Goal: Task Accomplishment & Management: Use online tool/utility

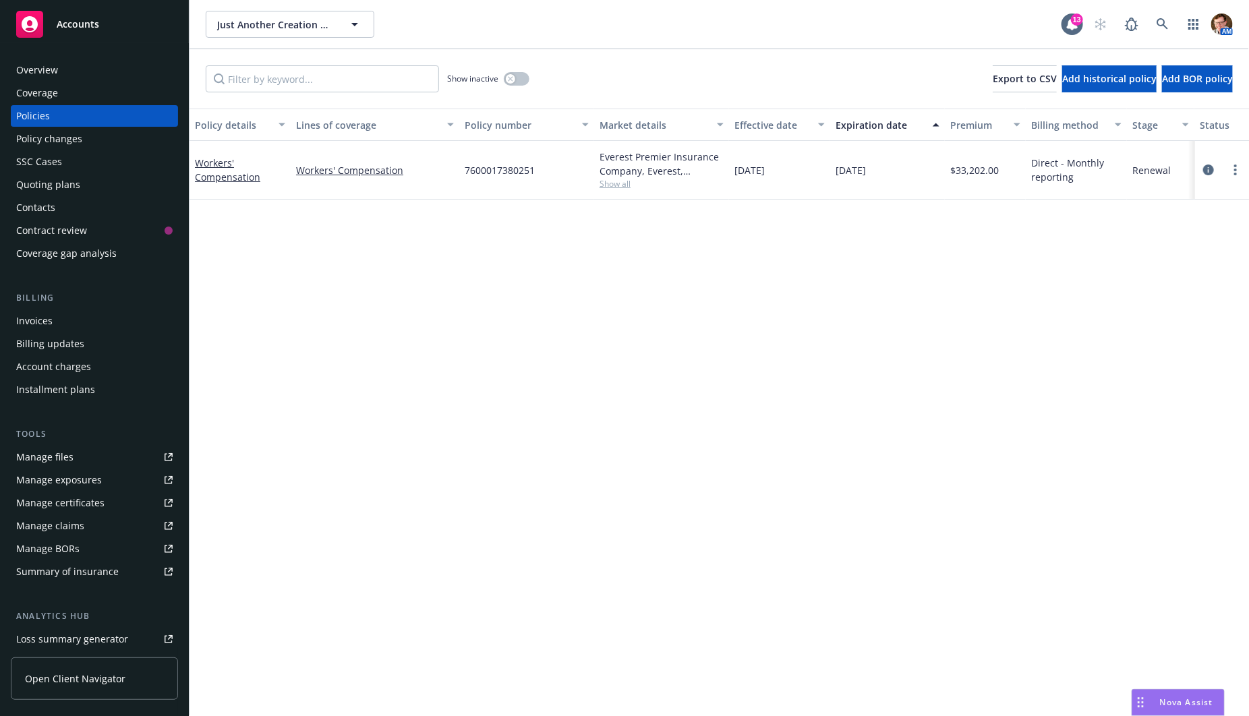
click at [90, 183] on div "Quoting plans" at bounding box center [94, 185] width 156 height 22
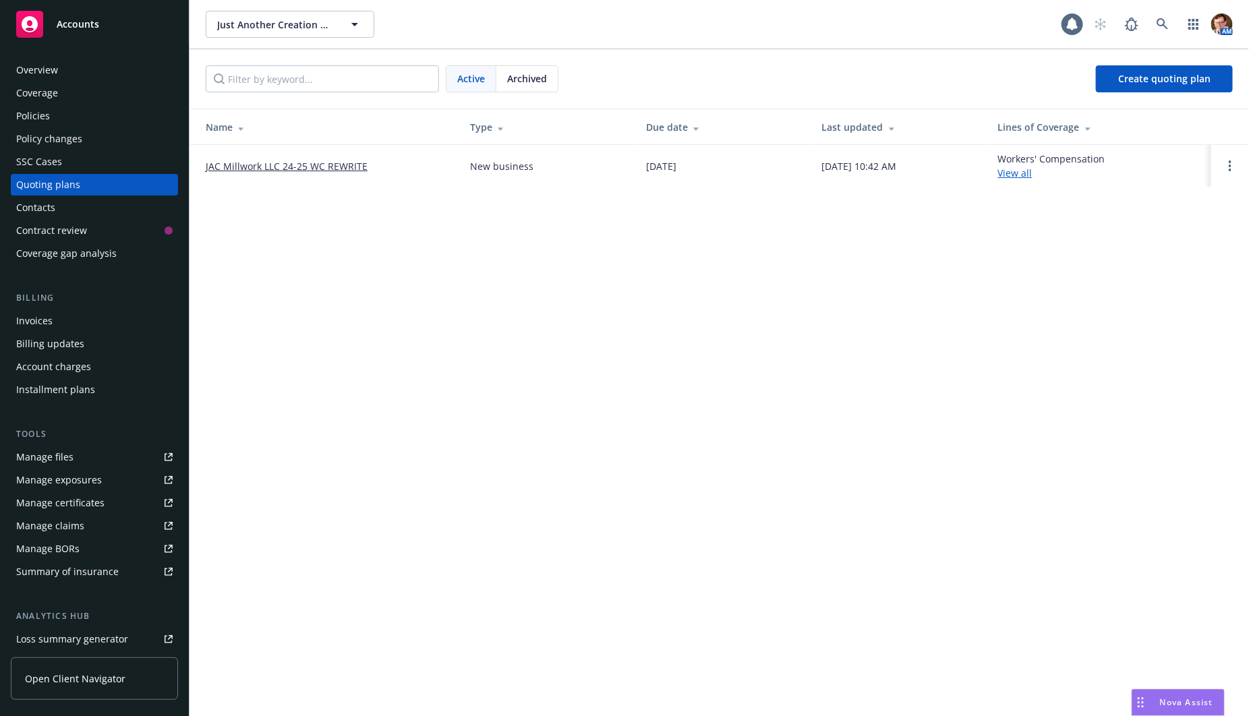
click at [88, 159] on div "SSC Cases" at bounding box center [94, 162] width 156 height 22
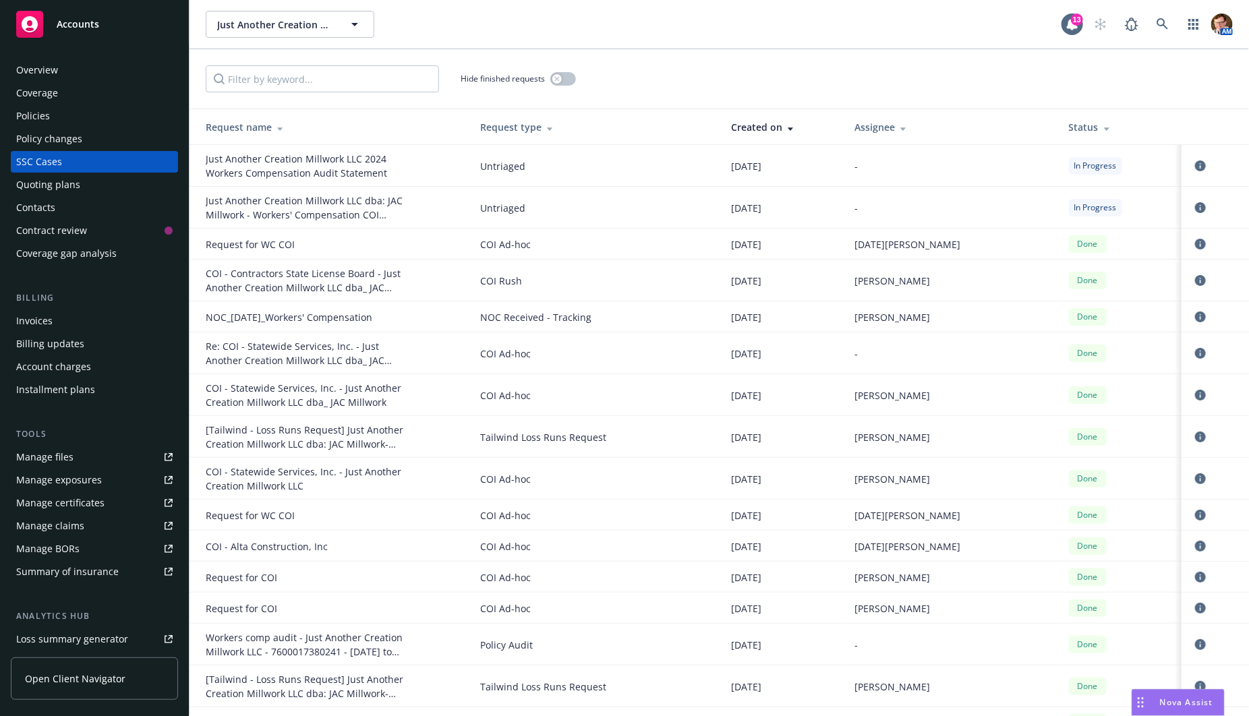
click at [359, 212] on div "Just Another Creation Millwork LLC dba: JAC Millwork - Workers' Compensation CO…" at bounding box center [307, 207] width 202 height 28
drag, startPoint x: 373, startPoint y: 212, endPoint x: 241, endPoint y: 203, distance: 133.1
click at [241, 203] on div "Just Another Creation Millwork LLC dba: JAC Millwork - Workers' Compensation CO…" at bounding box center [307, 207] width 202 height 28
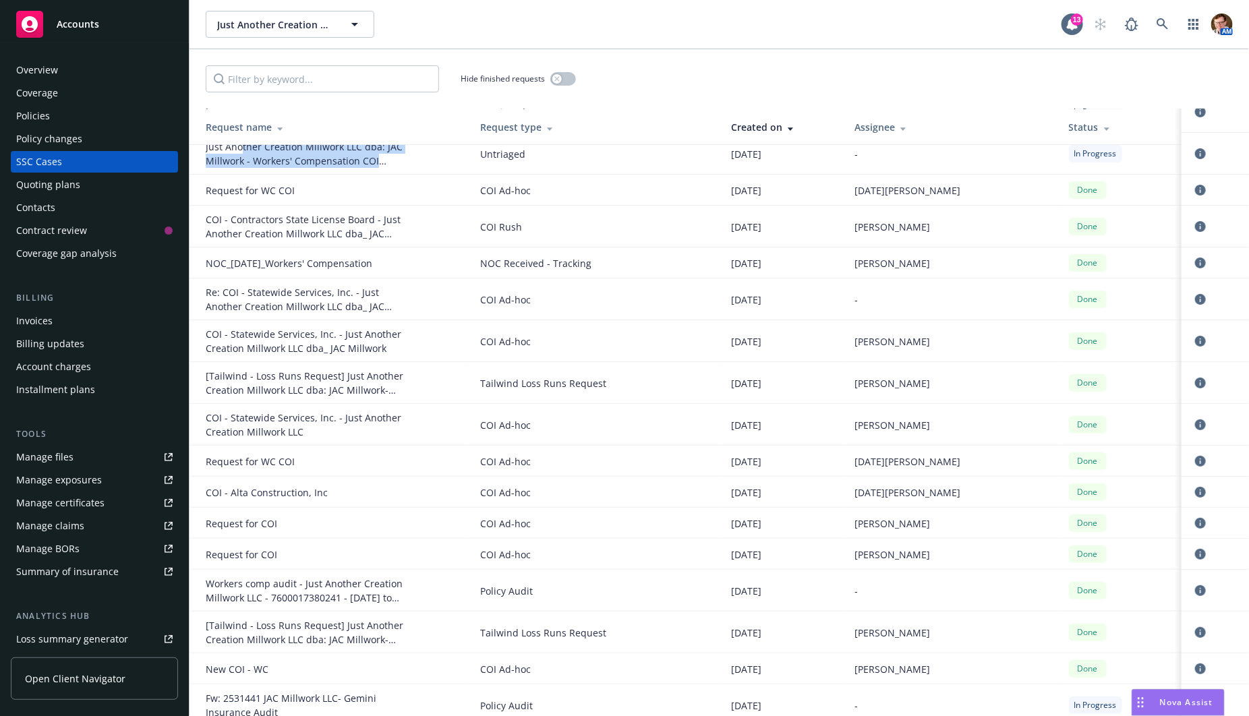
scroll to position [76, 0]
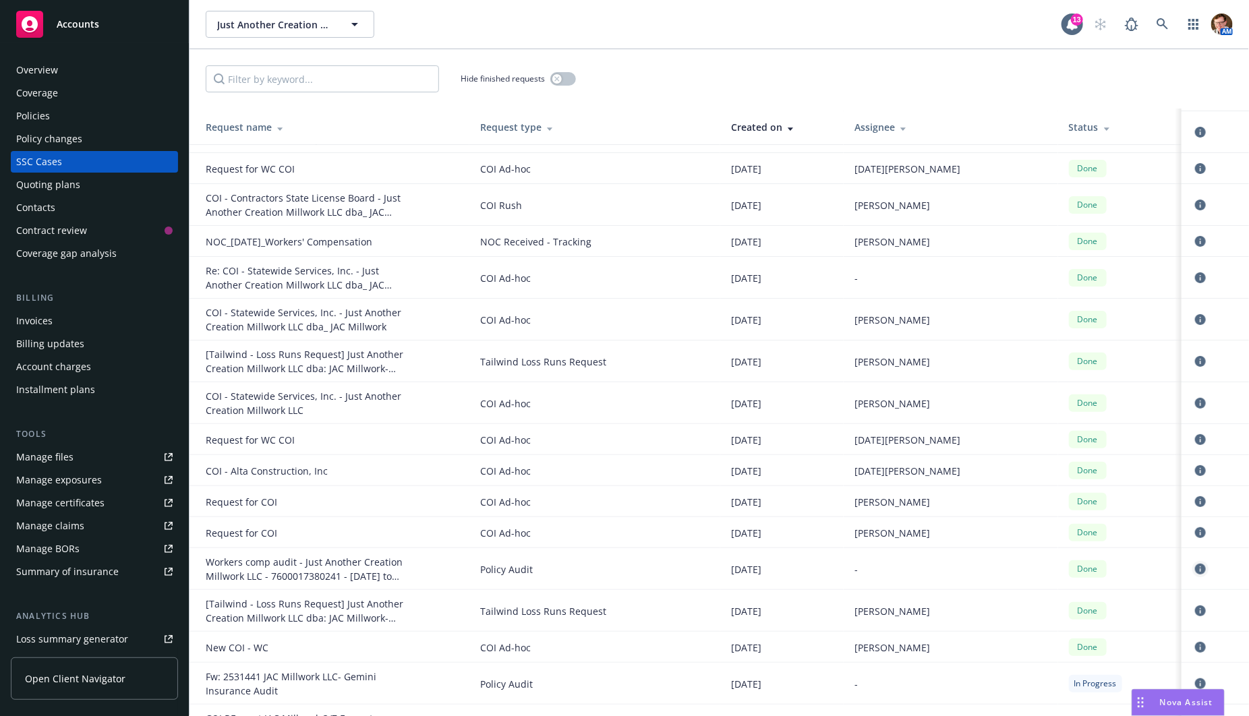
click at [1195, 564] on icon "circleInformation" at bounding box center [1200, 569] width 11 height 11
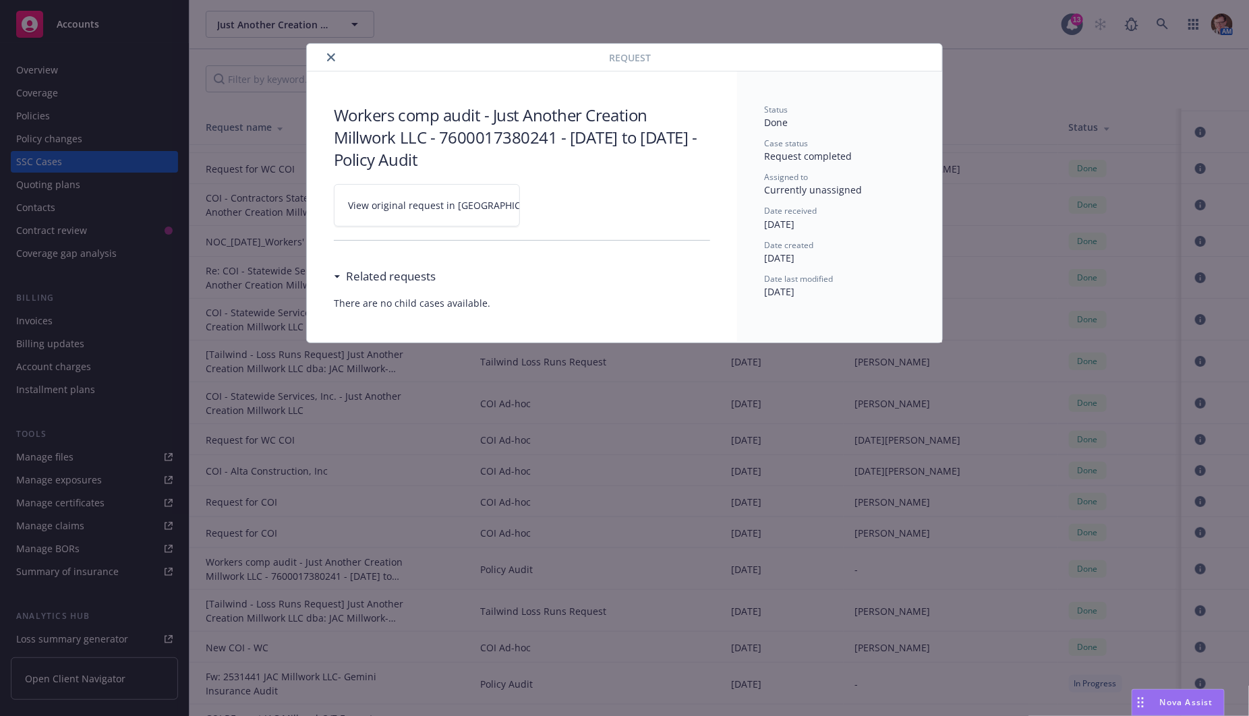
click at [456, 210] on span "View original request in SSC" at bounding box center [450, 205] width 204 height 14
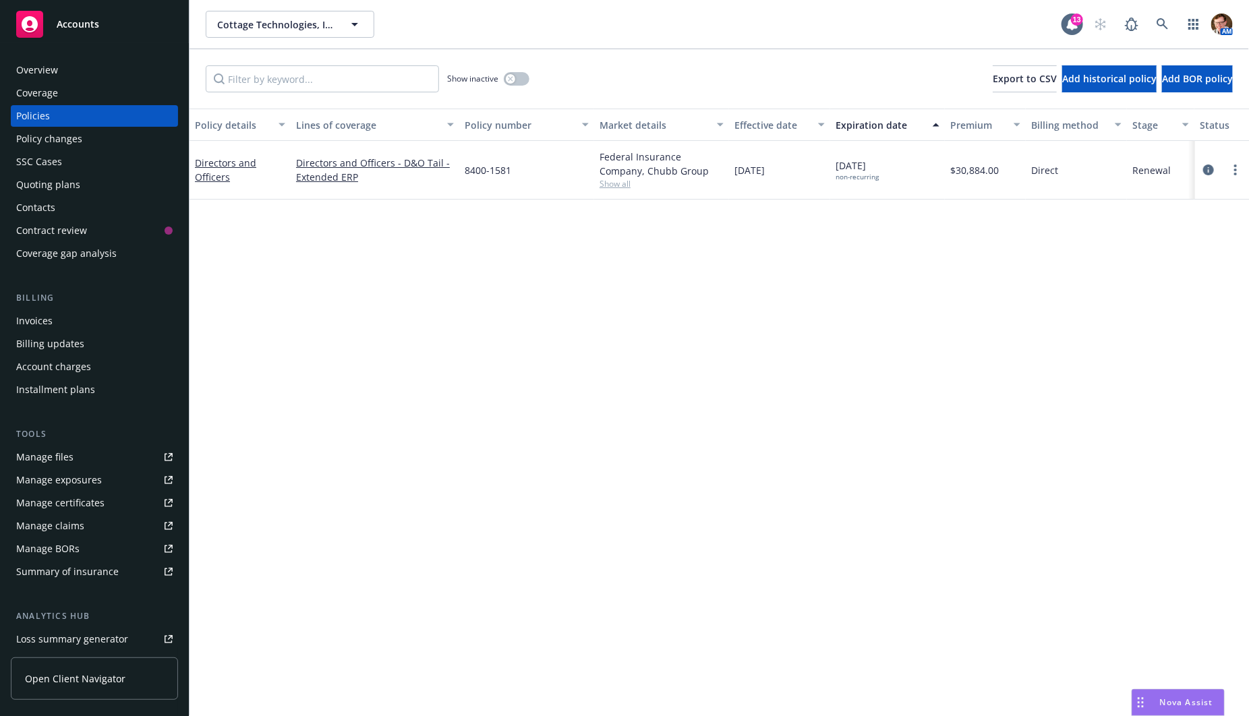
click at [83, 175] on div "Quoting plans" at bounding box center [94, 185] width 156 height 22
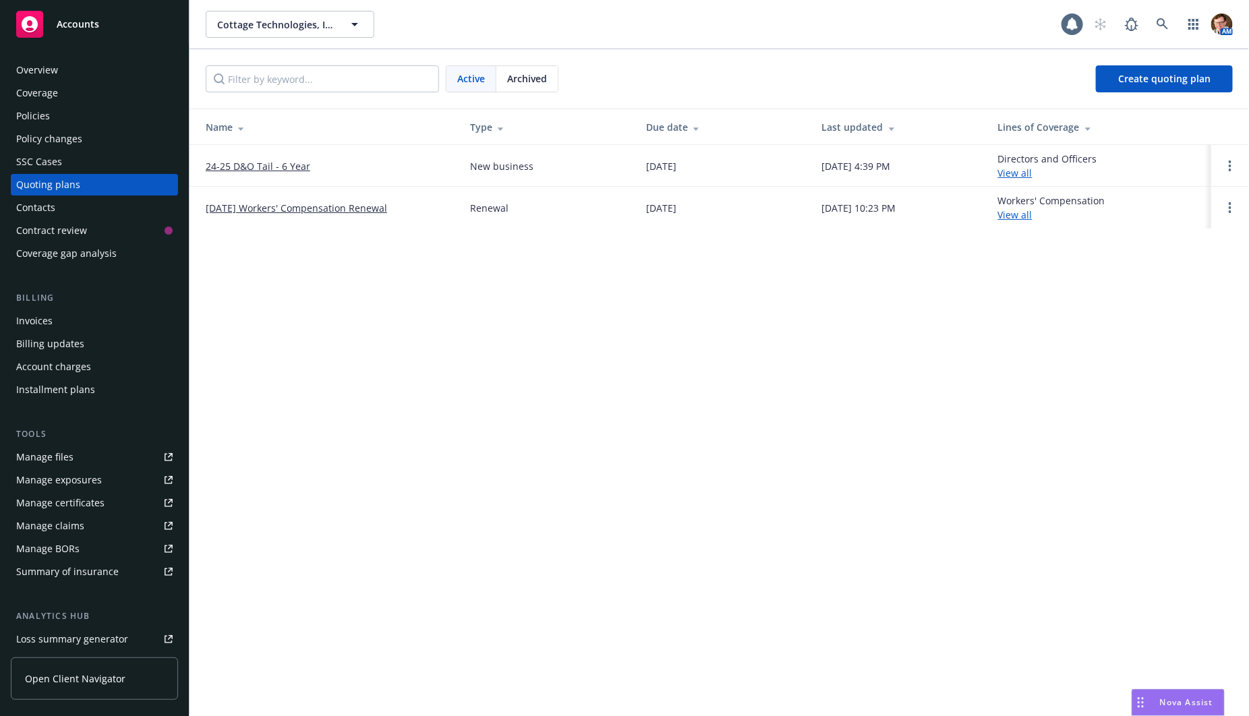
click at [67, 145] on div "Policy changes" at bounding box center [49, 139] width 66 height 22
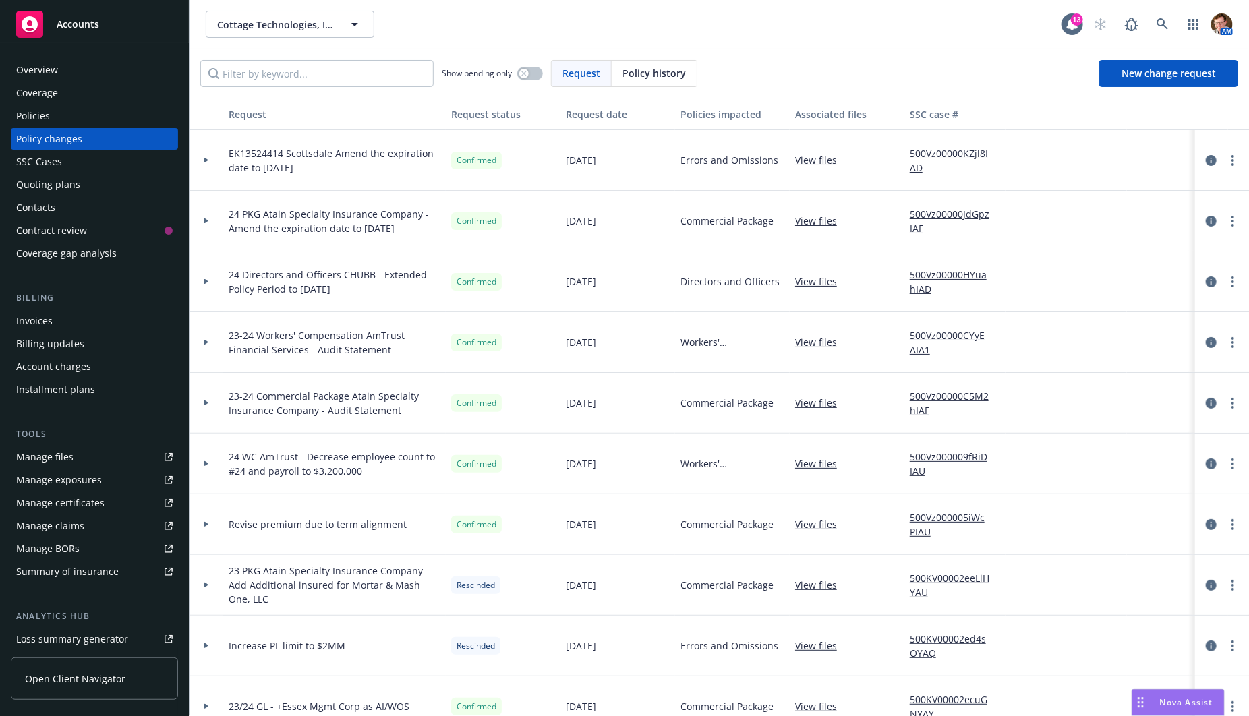
click at [202, 156] on div at bounding box center [206, 160] width 34 height 61
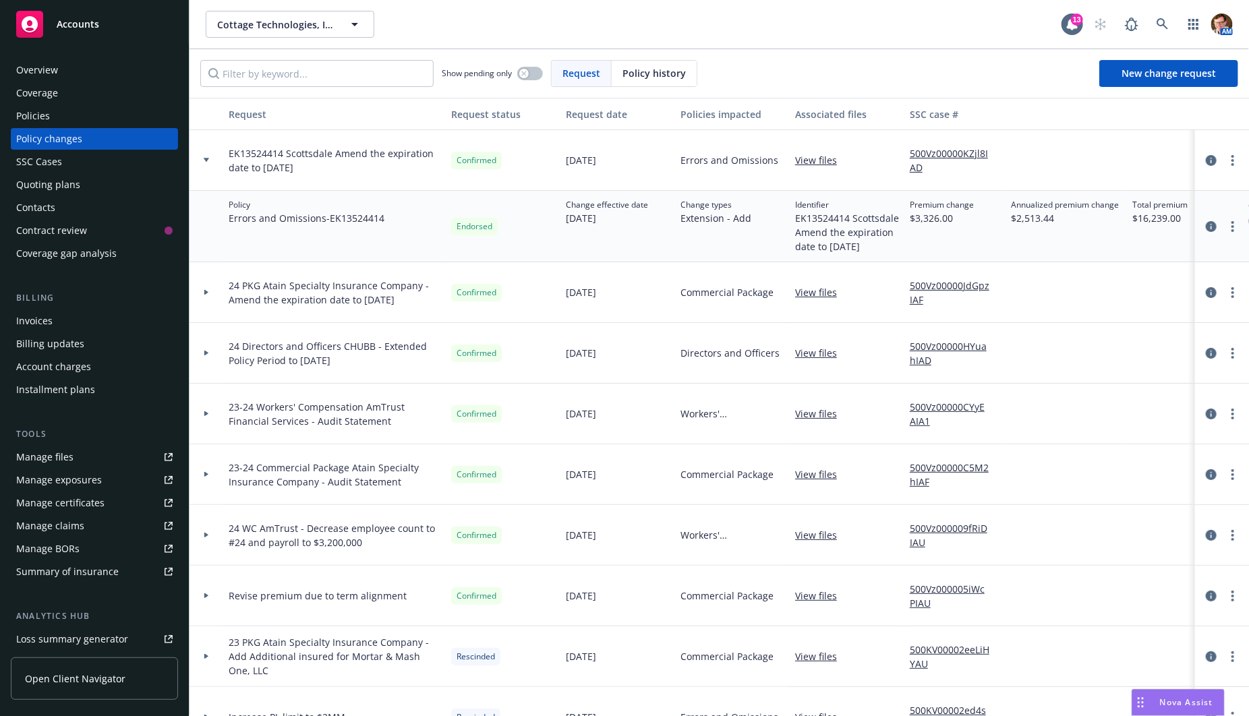
click at [206, 287] on div at bounding box center [206, 292] width 34 height 61
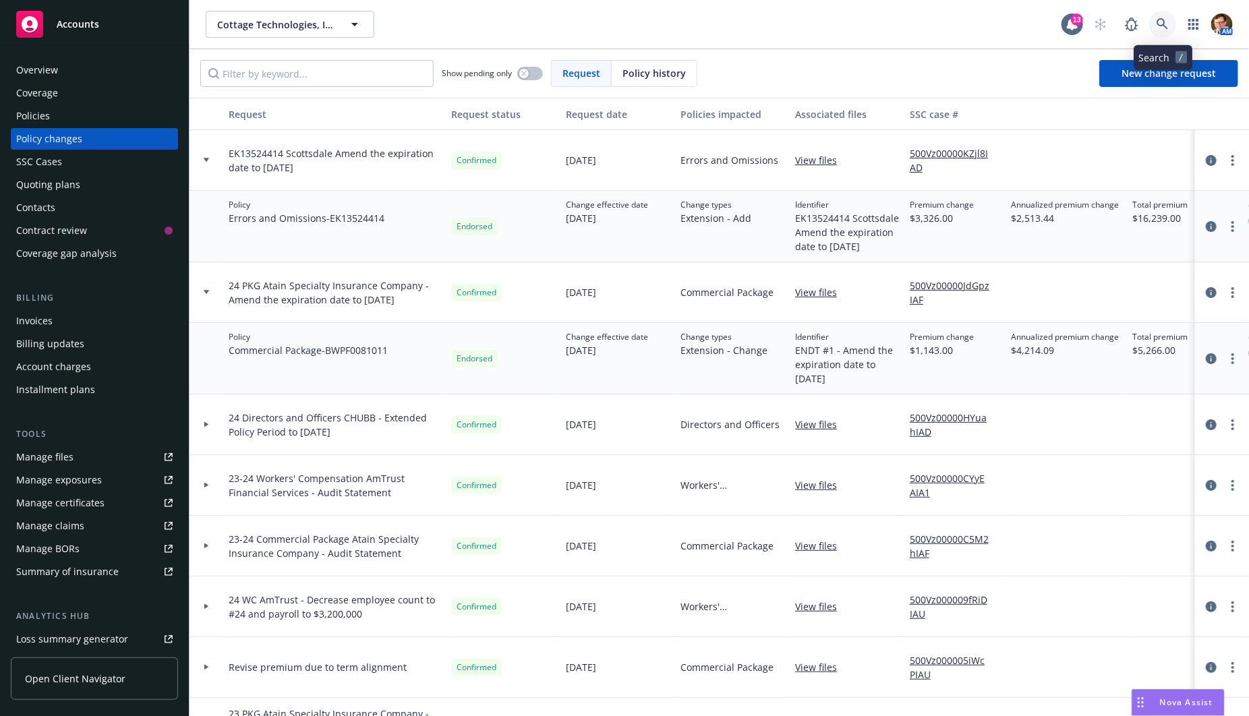
click at [1164, 16] on link at bounding box center [1162, 24] width 27 height 27
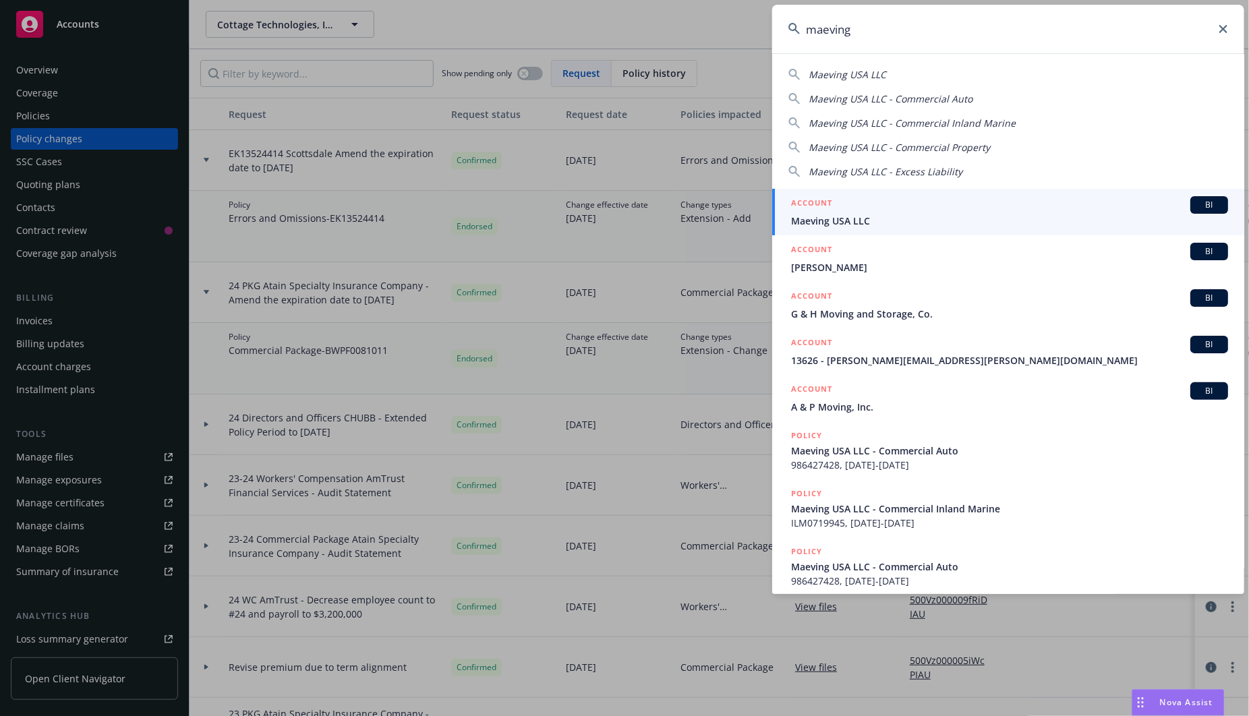
type input "maeving"
click at [934, 202] on div "ACCOUNT BI" at bounding box center [1009, 205] width 437 height 18
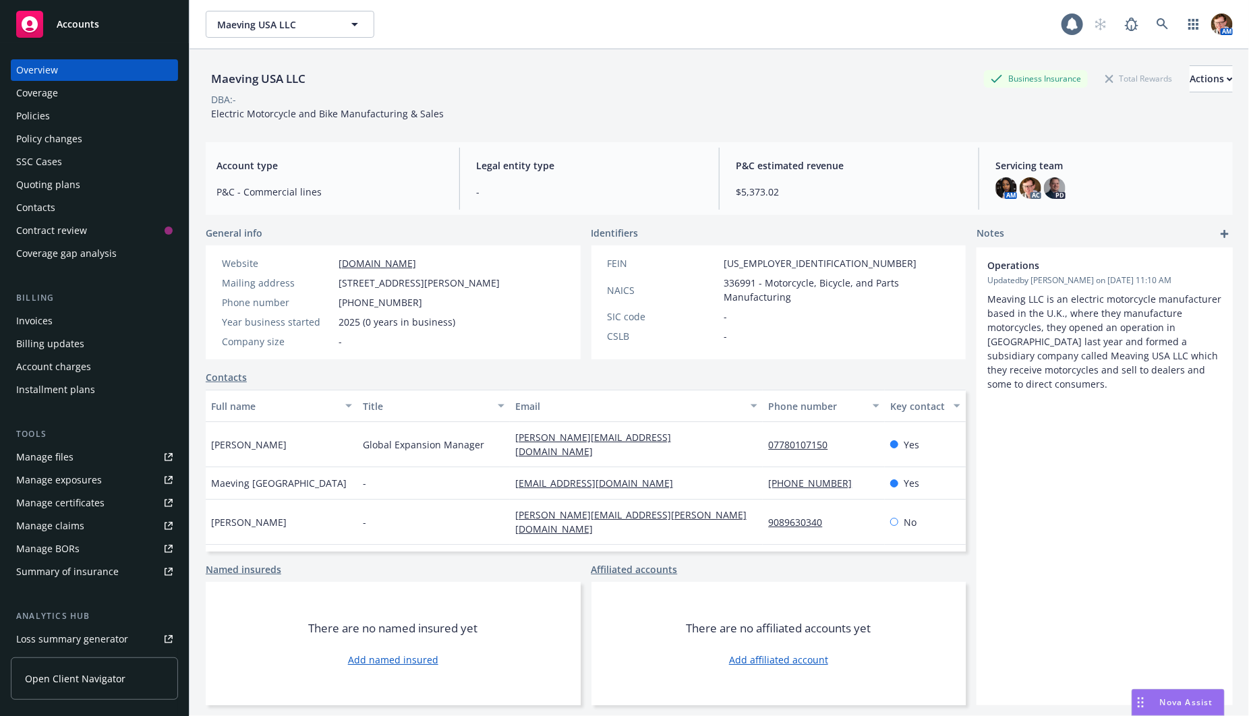
click at [38, 156] on div "SSC Cases" at bounding box center [39, 162] width 46 height 22
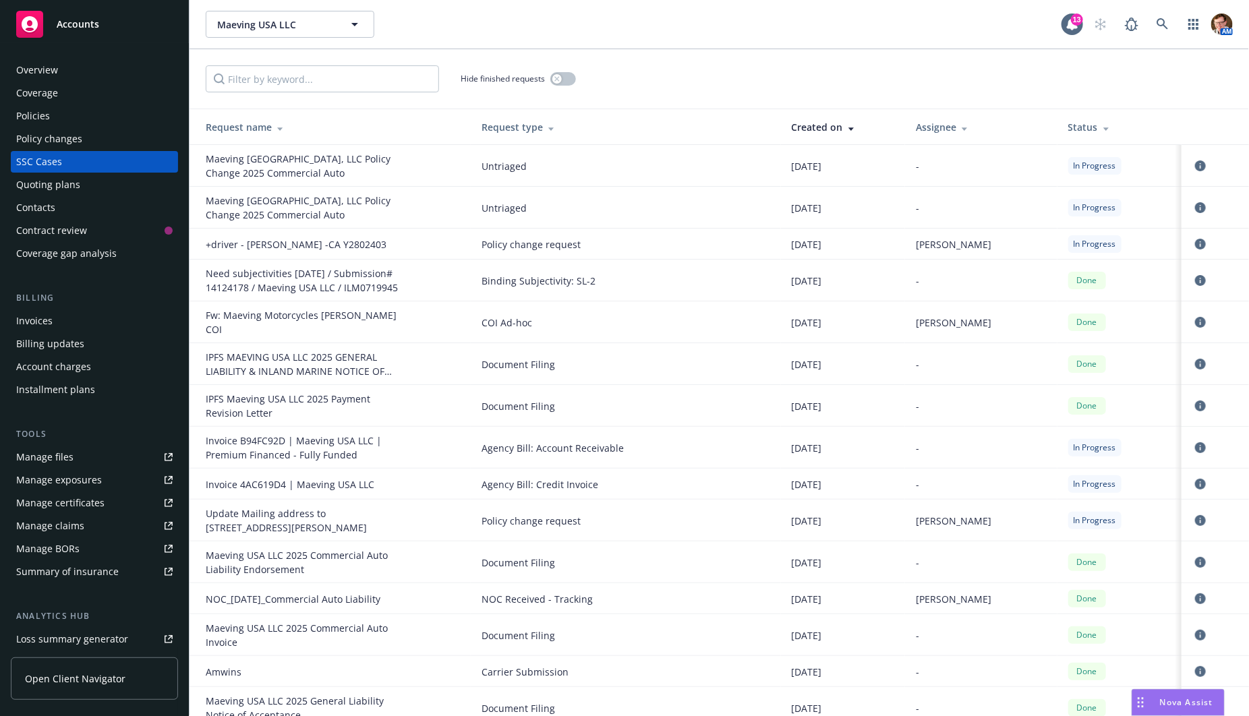
click at [104, 137] on div "Policy changes" at bounding box center [94, 139] width 156 height 22
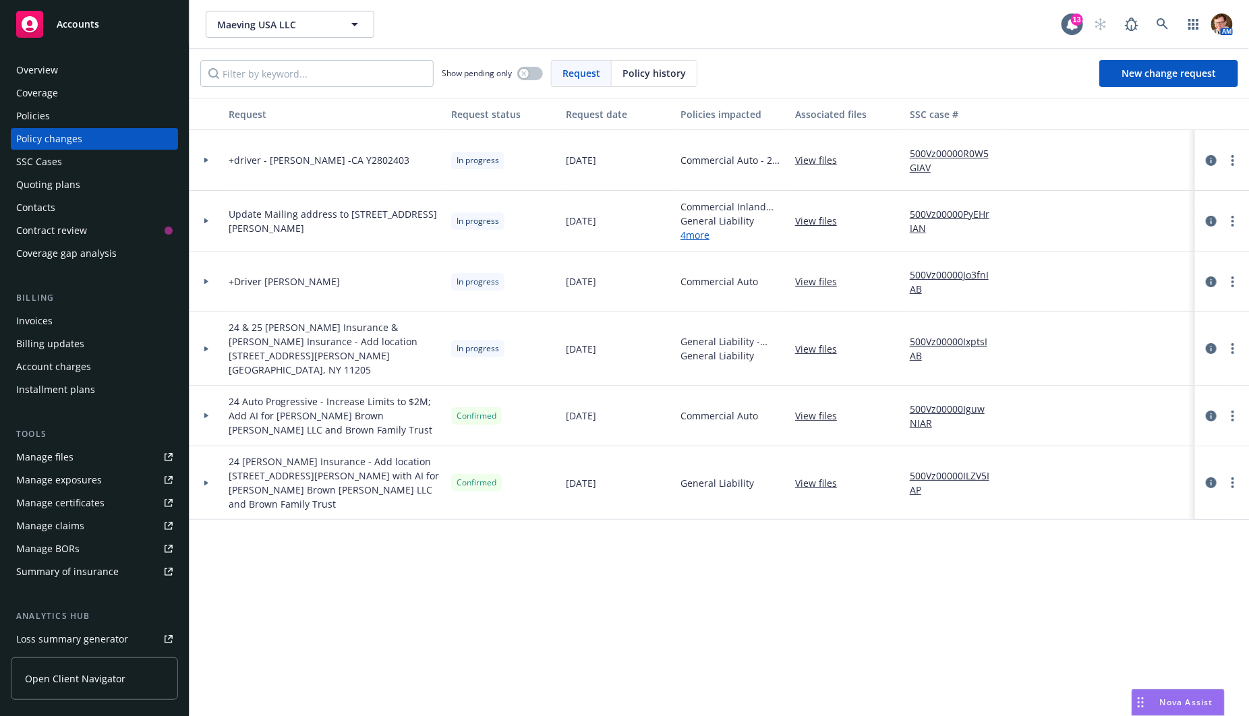
click at [208, 220] on div at bounding box center [206, 220] width 23 height 5
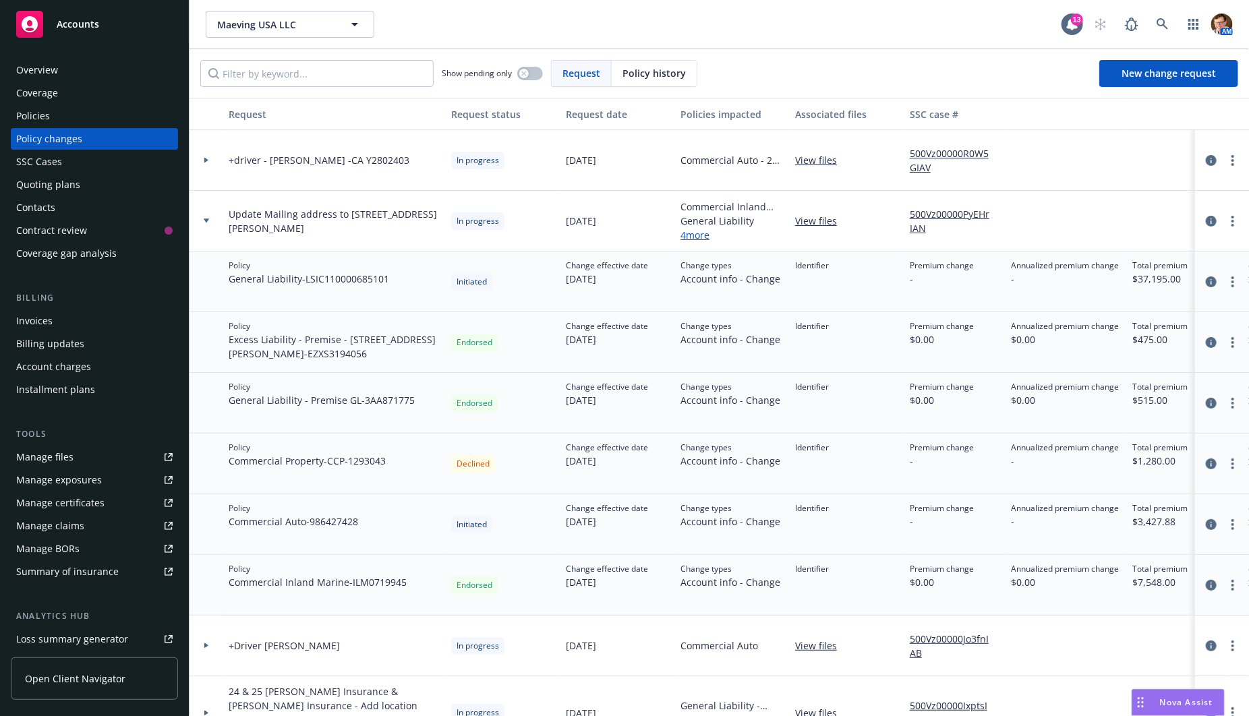
click at [932, 214] on link "500Vz00000PyEHrIAN" at bounding box center [954, 221] width 90 height 28
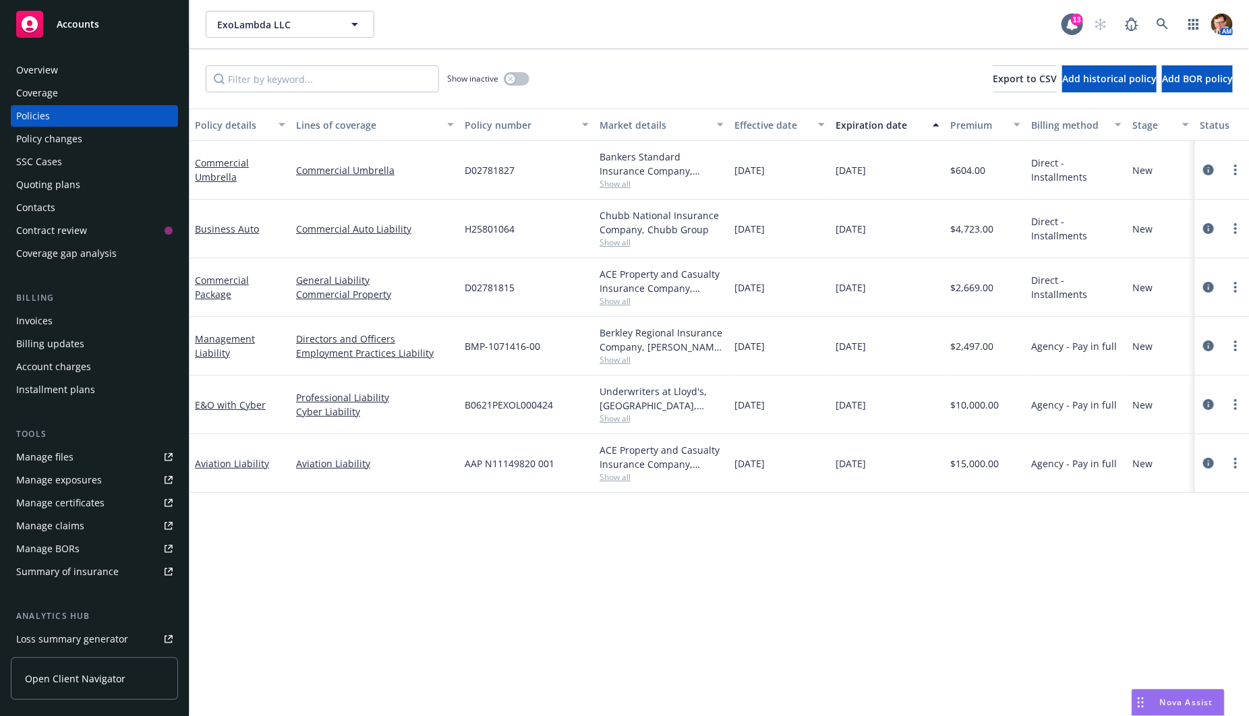
click at [69, 187] on div "Quoting plans" at bounding box center [48, 185] width 64 height 22
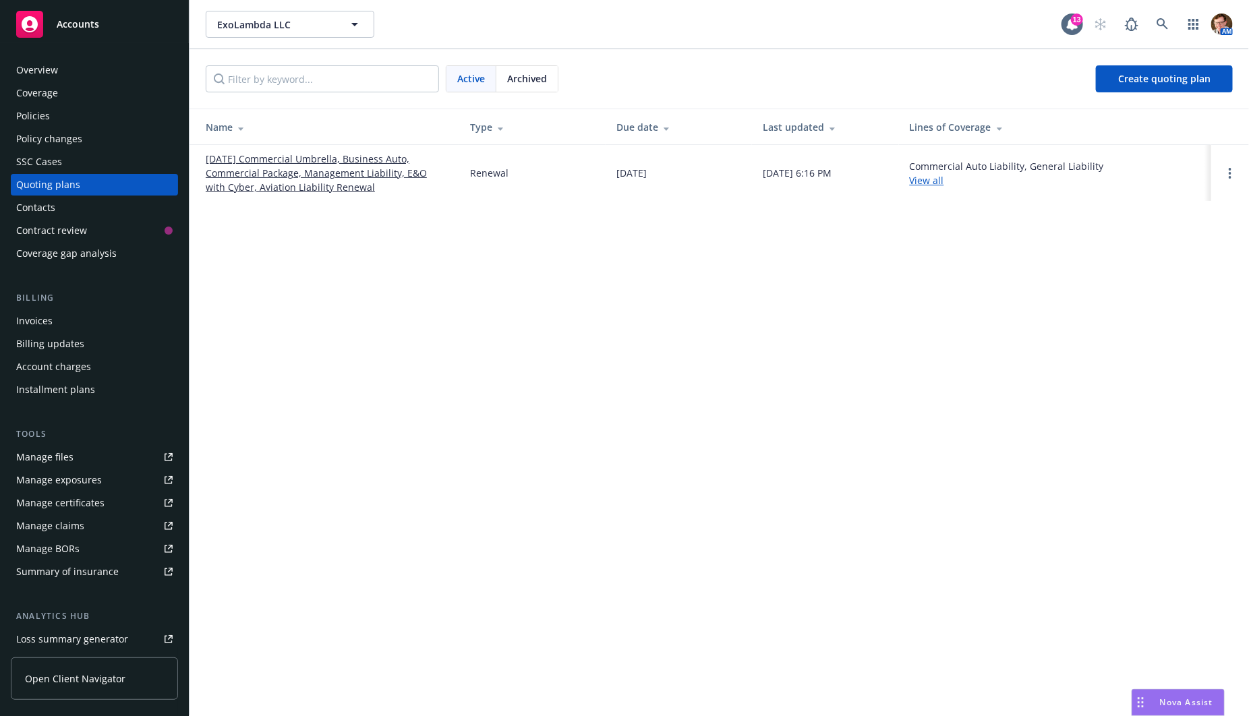
drag, startPoint x: 295, startPoint y: 179, endPoint x: 318, endPoint y: 184, distance: 23.5
click at [295, 179] on link "[DATE] Commercial Umbrella, Business Auto, Commercial Package, Management Liabi…" at bounding box center [327, 173] width 243 height 42
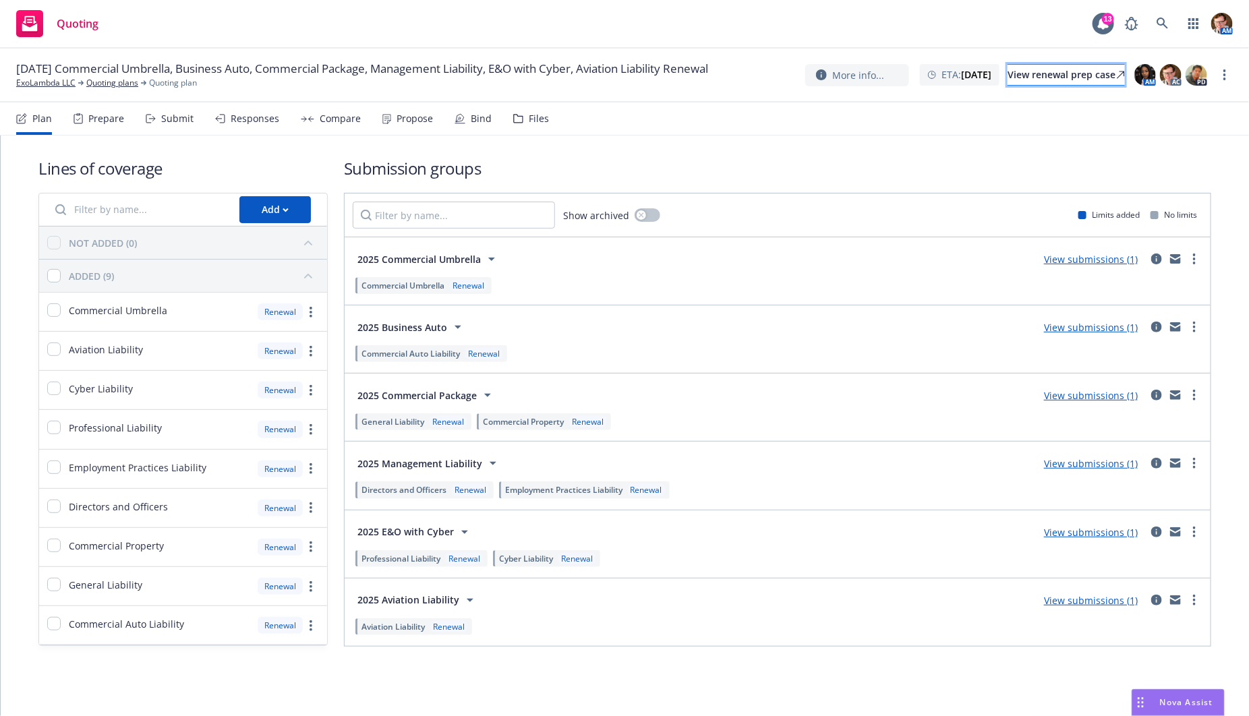
click at [1076, 80] on div "View renewal prep case" at bounding box center [1065, 75] width 117 height 20
click at [1007, 82] on div "View renewal prep case" at bounding box center [1065, 75] width 117 height 20
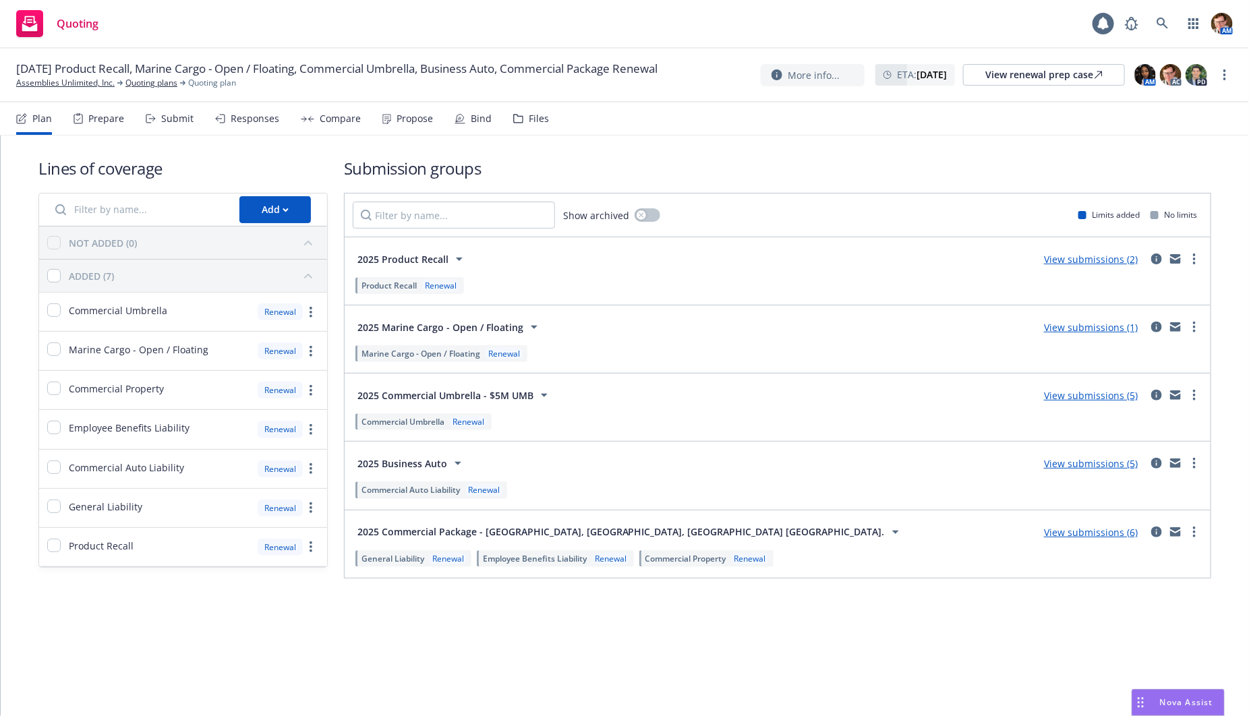
click at [239, 119] on div "Responses" at bounding box center [255, 118] width 49 height 11
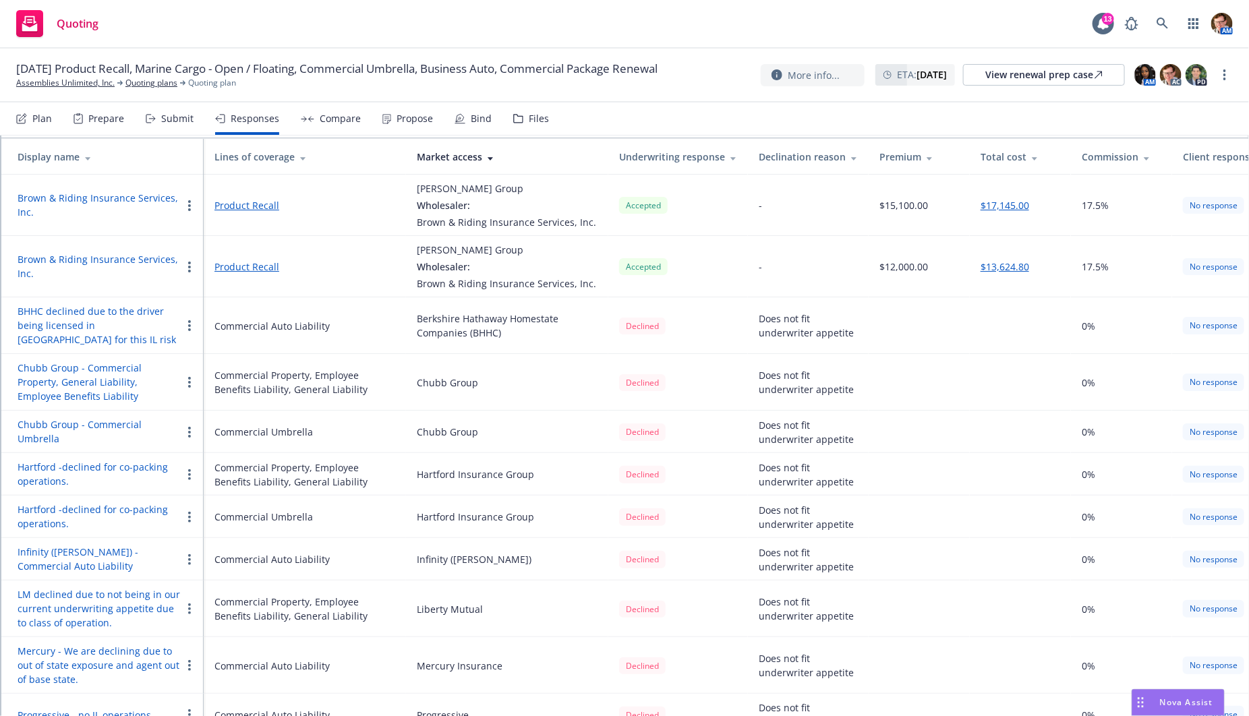
scroll to position [129, 0]
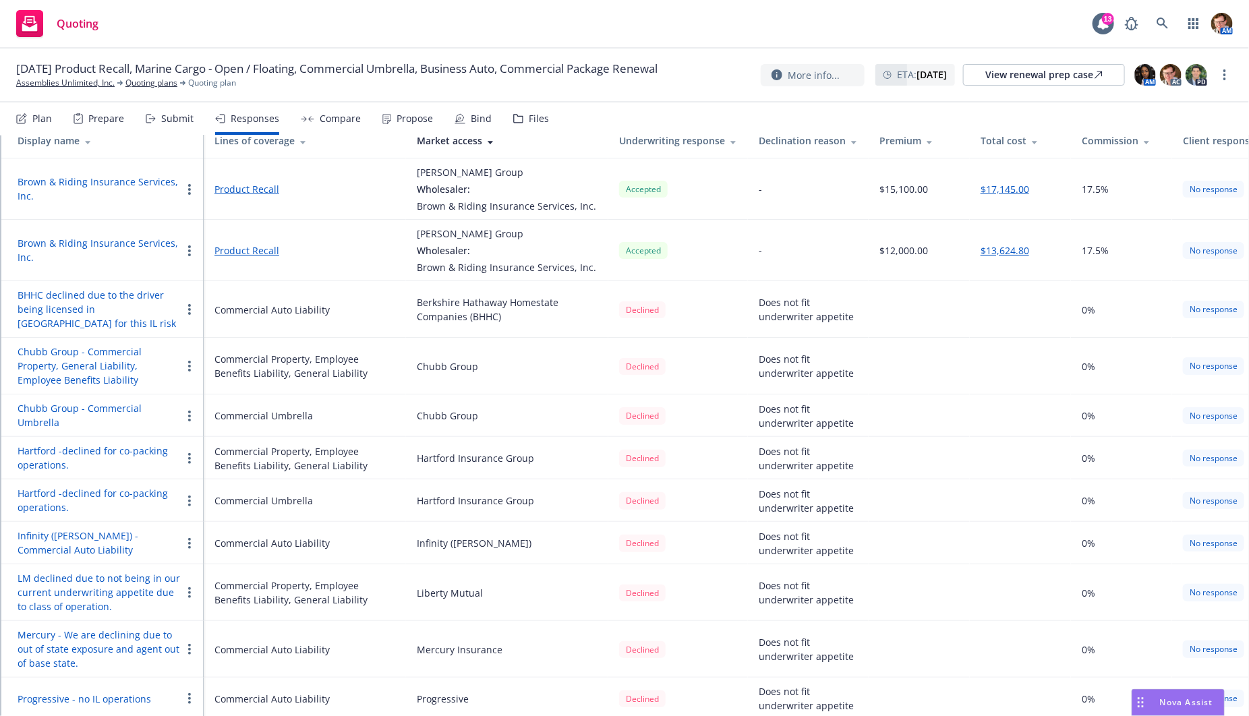
click at [165, 122] on div "Submit" at bounding box center [177, 118] width 32 height 11
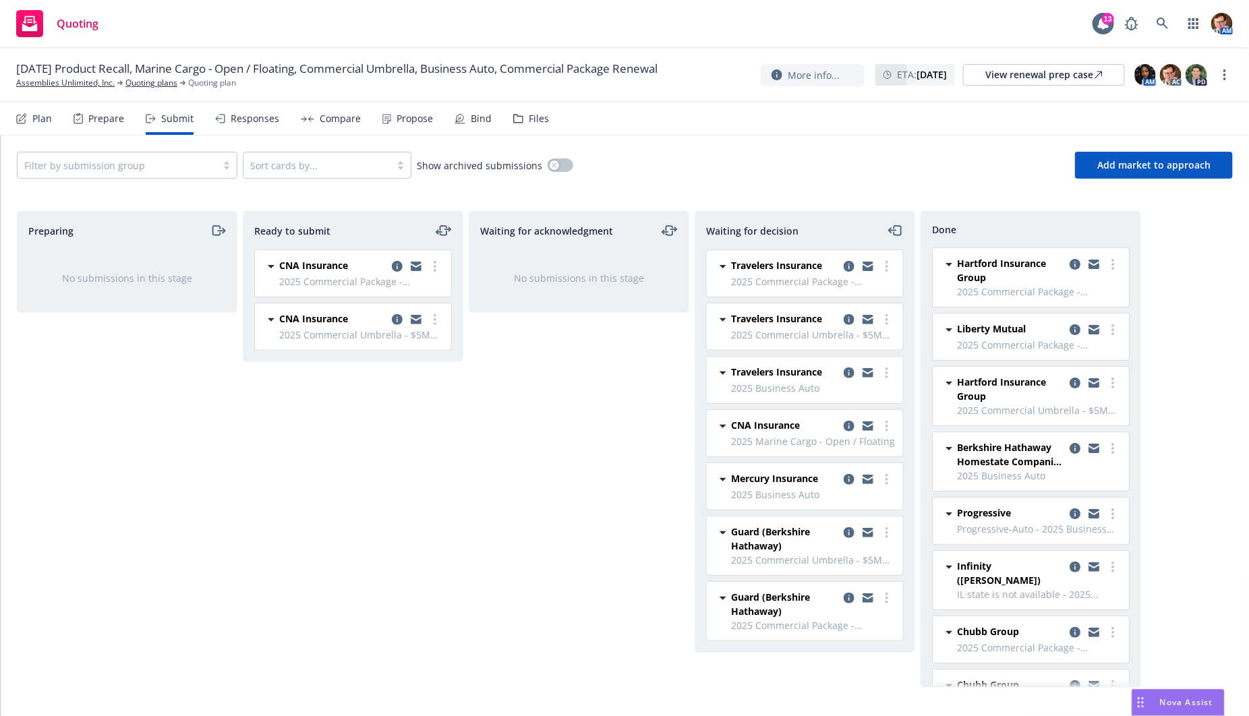
scroll to position [152, 0]
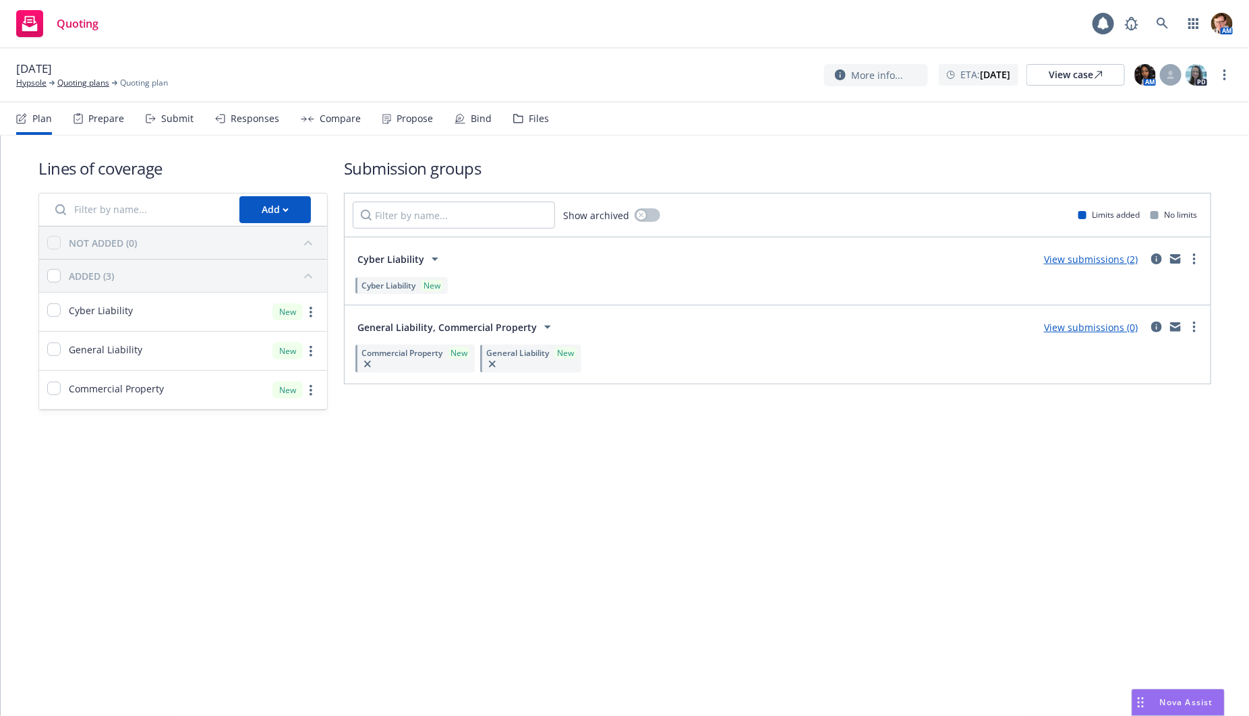
click at [84, 122] on div "Prepare" at bounding box center [98, 118] width 51 height 32
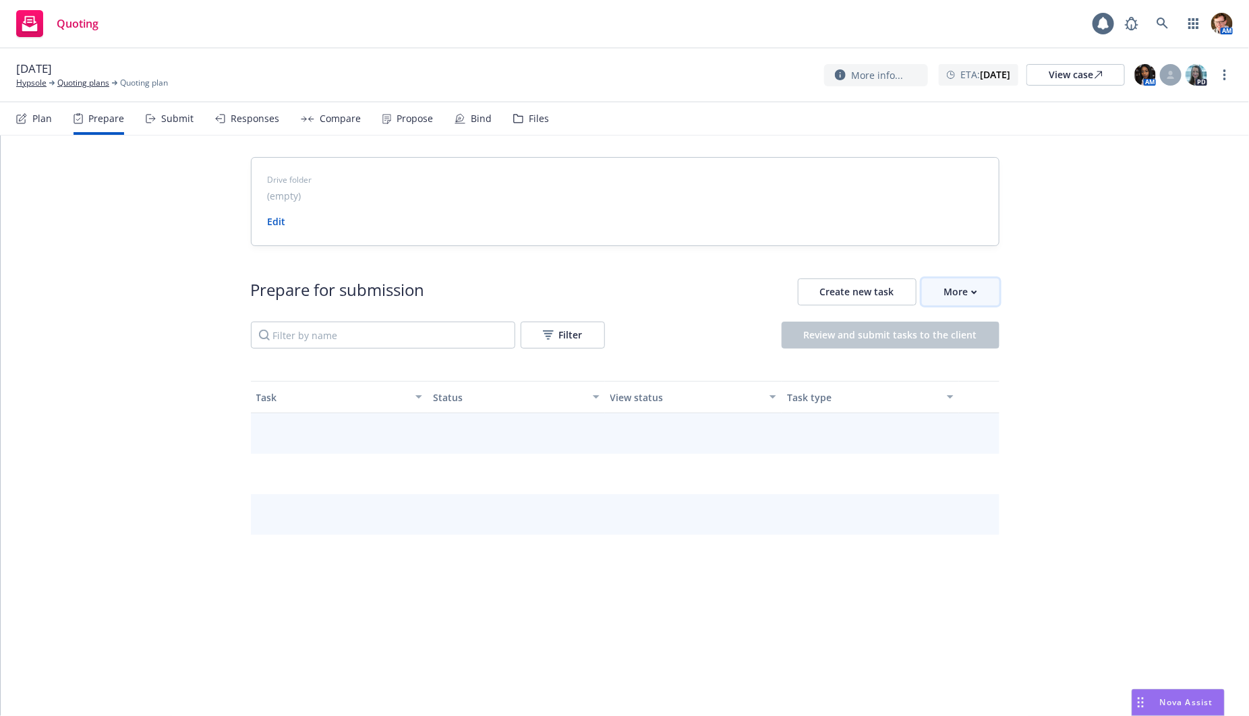
click at [961, 291] on div "More" at bounding box center [960, 292] width 33 height 26
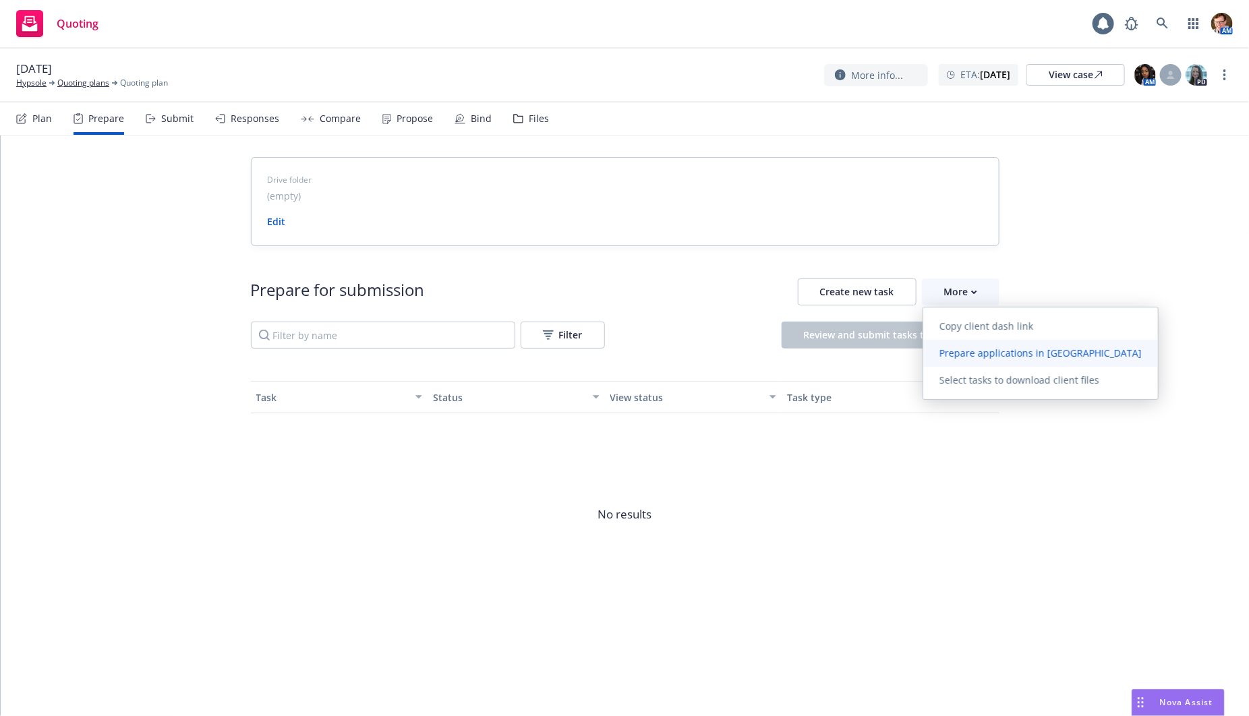
click at [972, 347] on span "Prepare applications in Indio" at bounding box center [1040, 353] width 235 height 13
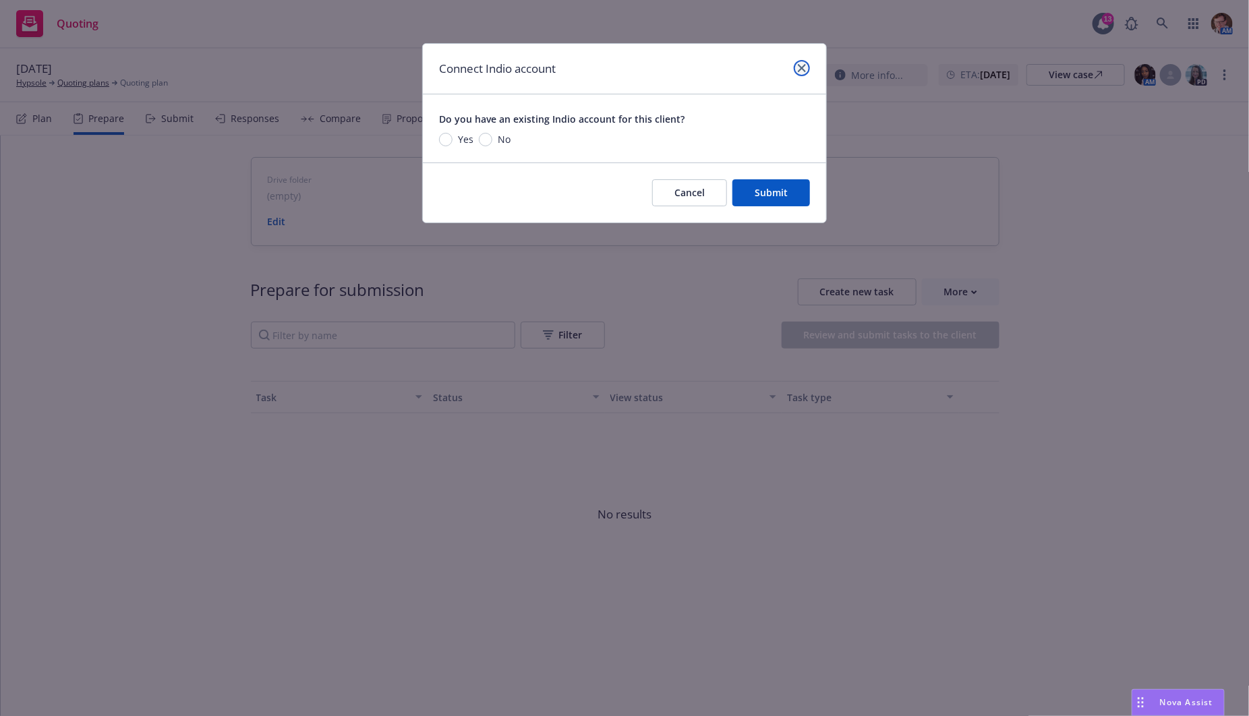
click at [802, 64] on icon "close" at bounding box center [802, 68] width 8 height 8
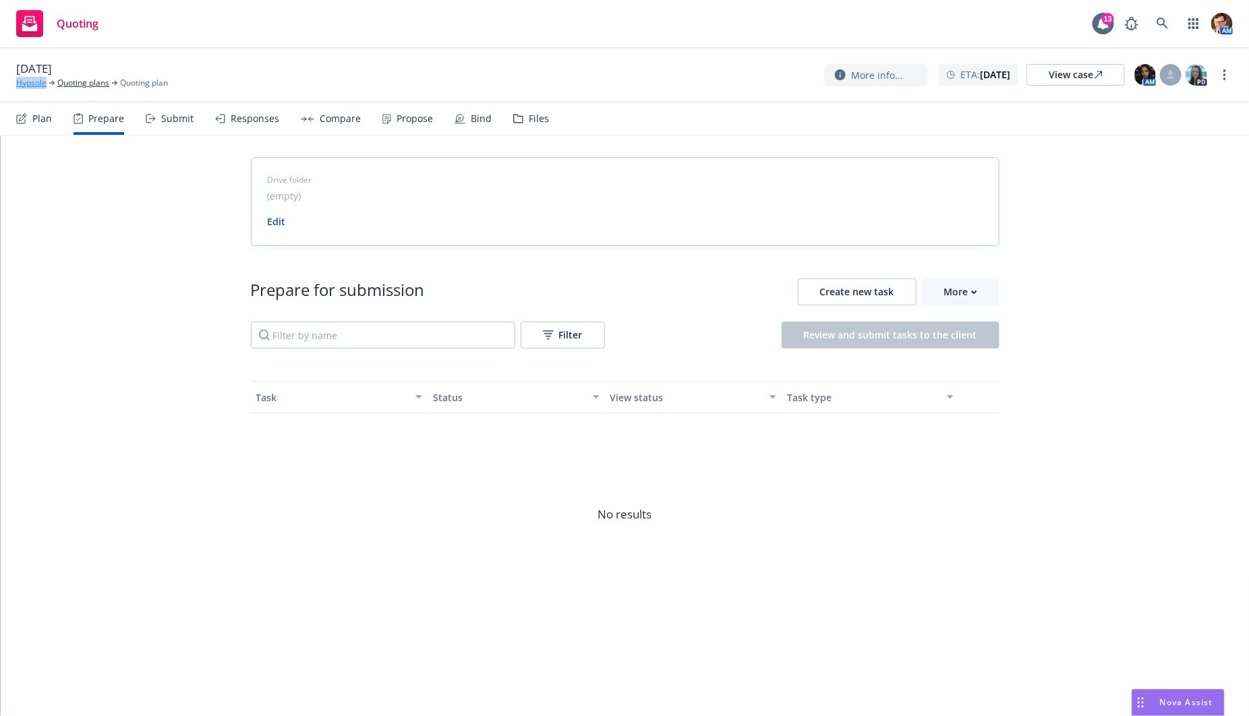
copy link "Hypsole"
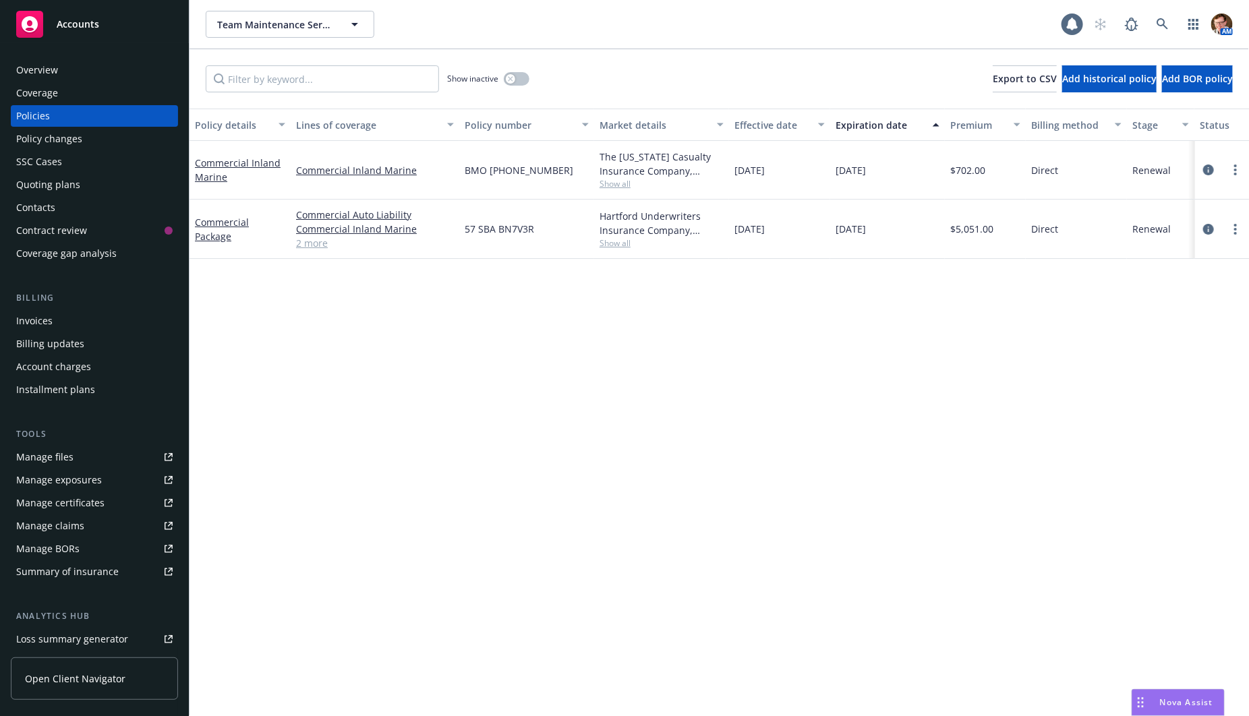
click at [79, 78] on div "Overview" at bounding box center [94, 70] width 156 height 22
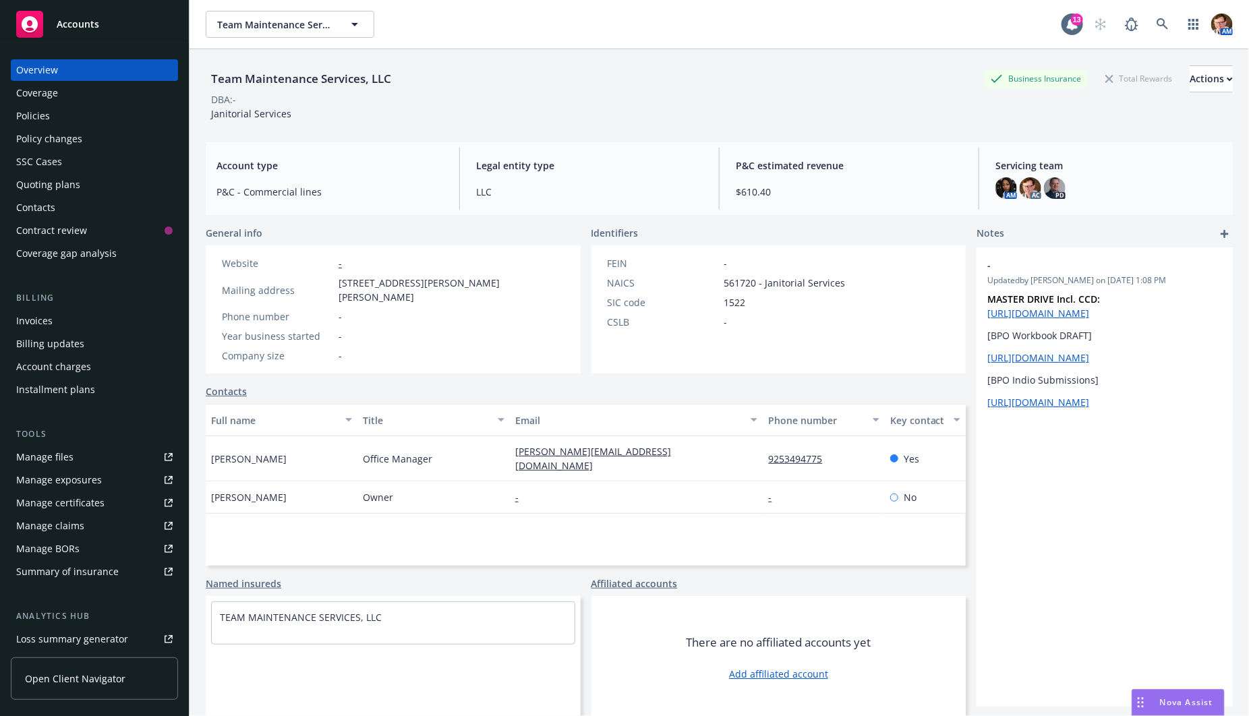
click at [84, 497] on div "Manage certificates" at bounding box center [60, 503] width 88 height 22
click at [113, 475] on link "Manage exposures" at bounding box center [94, 480] width 167 height 22
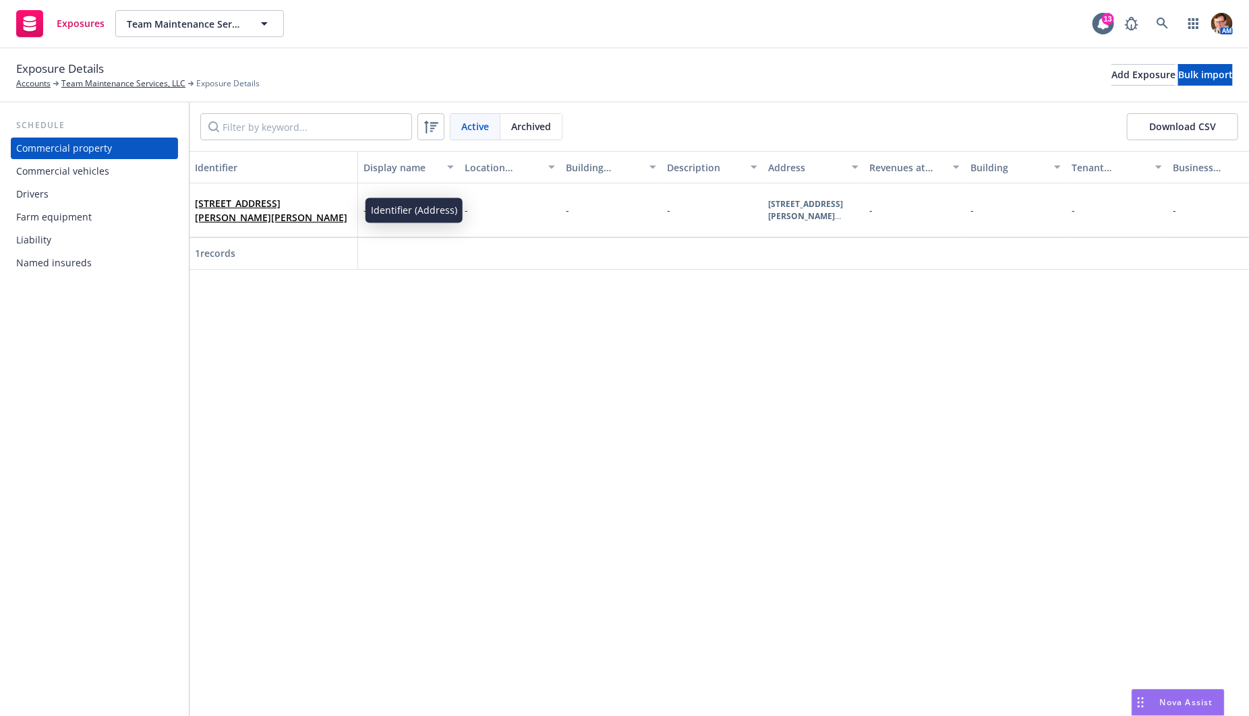
click at [148, 173] on div "Commercial vehicles" at bounding box center [94, 171] width 156 height 22
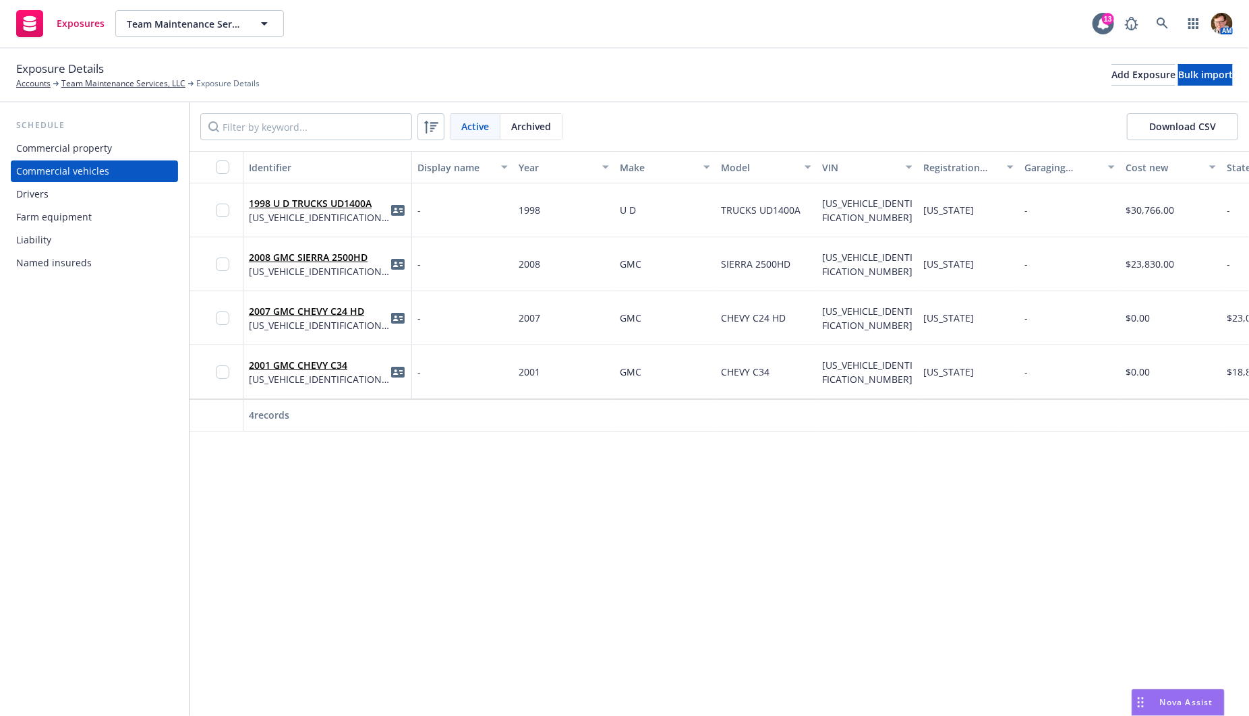
drag, startPoint x: 125, startPoint y: 150, endPoint x: 134, endPoint y: 151, distance: 9.5
click at [125, 150] on div "Commercial property" at bounding box center [94, 149] width 156 height 22
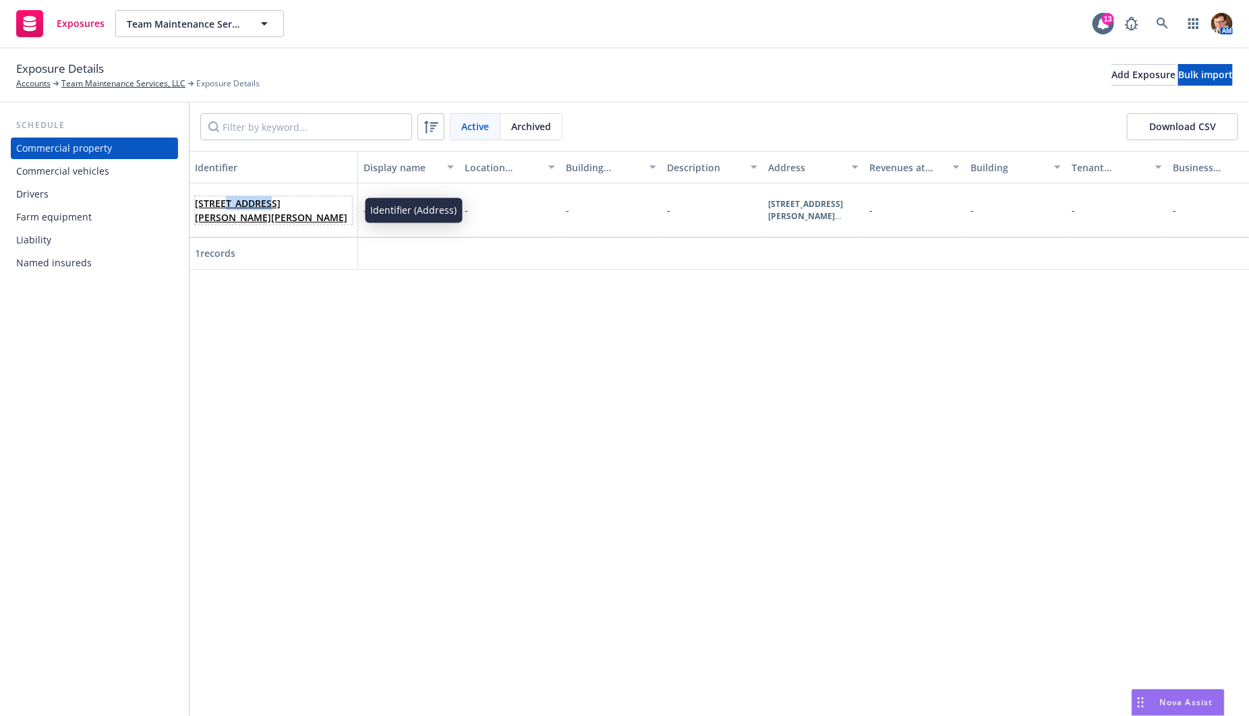
drag, startPoint x: 319, startPoint y: 218, endPoint x: 193, endPoint y: 206, distance: 126.7
click at [193, 206] on div "431 N Buchanan Circle, Suite 13, Pacheco, CA, 94553, USA" at bounding box center [273, 210] width 169 height 54
